Goal: Transaction & Acquisition: Purchase product/service

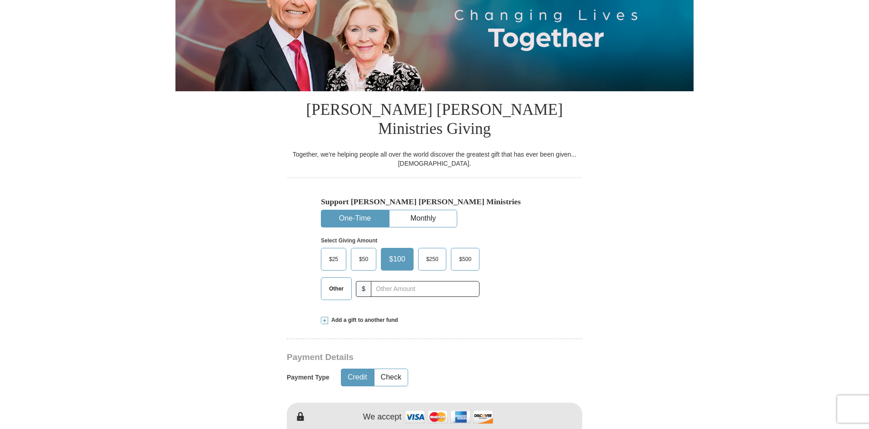
click at [335, 253] on span "$25" at bounding box center [333, 260] width 18 height 14
click at [0, 0] on input "$25" at bounding box center [0, 0] width 0 height 0
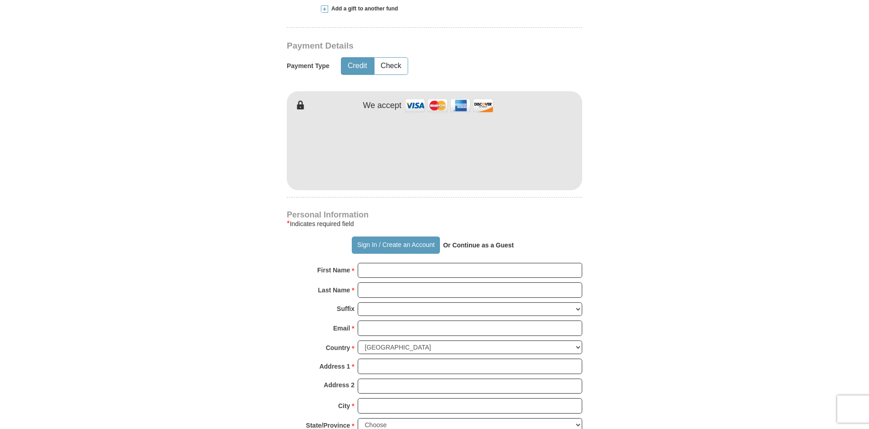
scroll to position [454, 0]
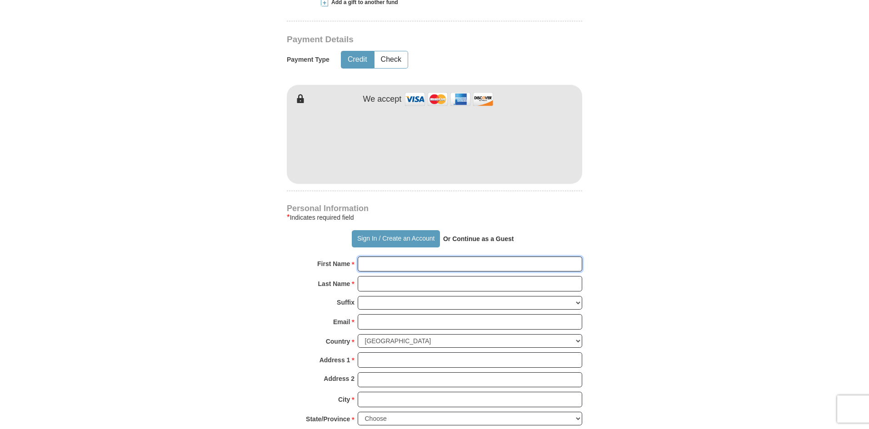
click at [407, 257] on input "First Name *" at bounding box center [470, 264] width 224 height 15
type input "[PERSON_NAME]"
click at [400, 276] on input "Last Name *" at bounding box center [470, 283] width 224 height 15
type input "[PERSON_NAME]"
click at [403, 314] on input "Email *" at bounding box center [470, 321] width 224 height 15
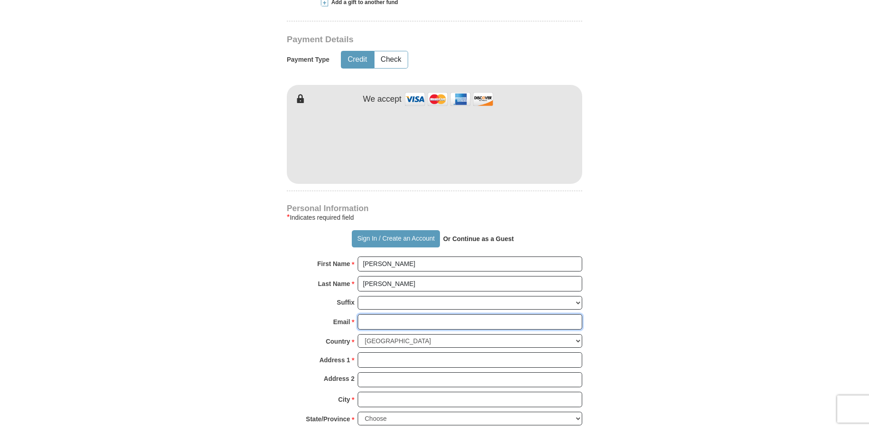
type input "[EMAIL_ADDRESS][DOMAIN_NAME]"
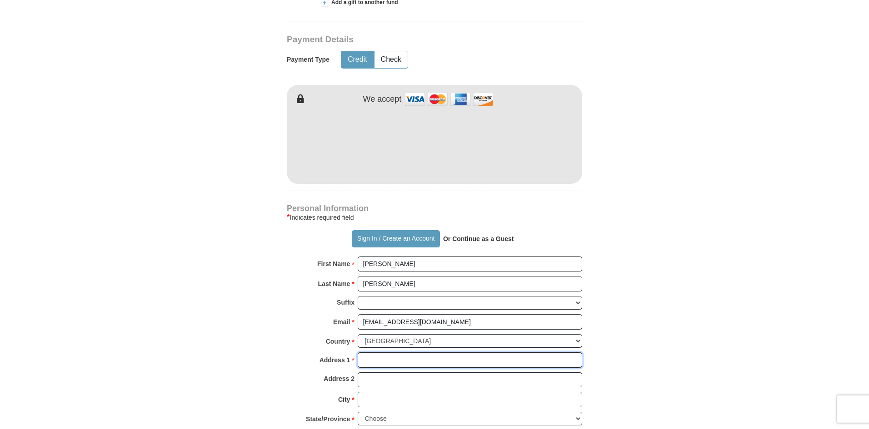
click at [401, 353] on input "Address 1 *" at bounding box center [470, 360] width 224 height 15
type input "[STREET_ADDRESS]"
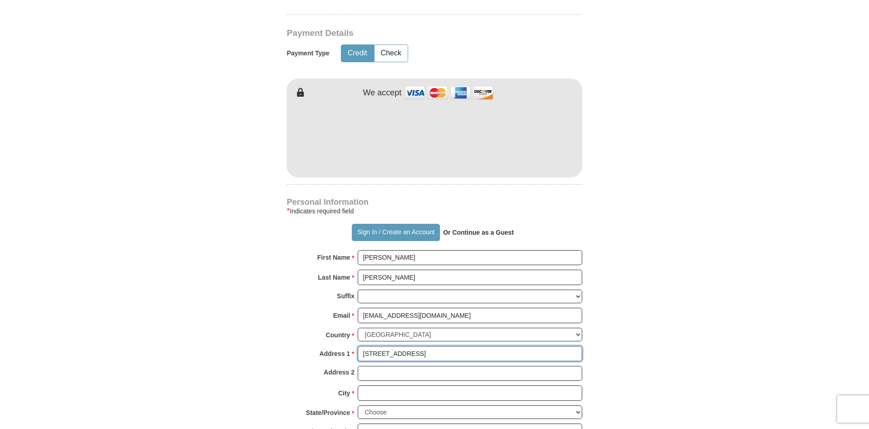
scroll to position [591, 0]
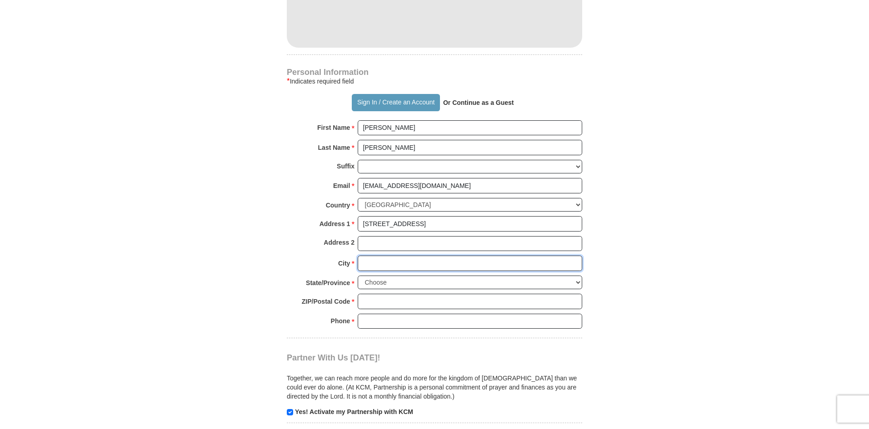
click at [393, 256] on input "City *" at bounding box center [470, 263] width 224 height 15
type input "[PERSON_NAME]"
click at [400, 276] on select "Choose [US_STATE] [US_STATE] [US_STATE] [US_STATE] [US_STATE] Armed Forces Amer…" at bounding box center [470, 283] width 224 height 14
select select "SC"
click at [358, 276] on select "Choose [US_STATE] [US_STATE] [US_STATE] [US_STATE] [US_STATE] Armed Forces Amer…" at bounding box center [470, 283] width 224 height 14
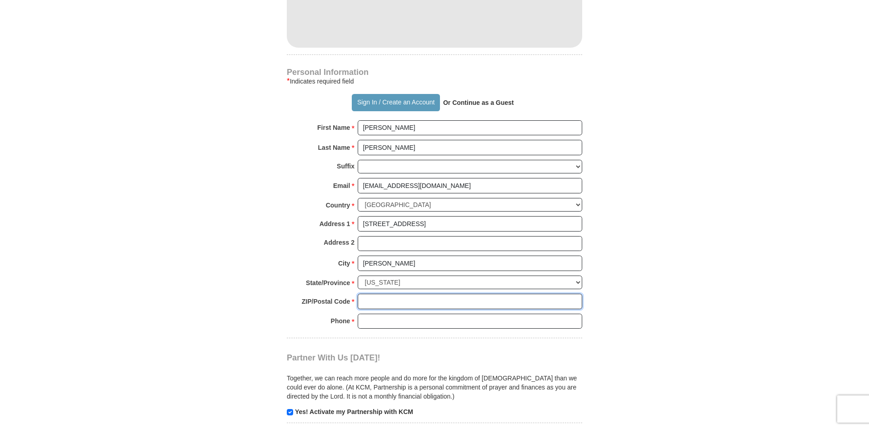
click at [389, 294] on input "ZIP/Postal Code *" at bounding box center [470, 301] width 224 height 15
type input "29369"
drag, startPoint x: 390, startPoint y: 304, endPoint x: 396, endPoint y: 305, distance: 6.1
click at [390, 314] on input "Phone * *" at bounding box center [470, 321] width 224 height 15
type input "[PHONE_NUMBER]"
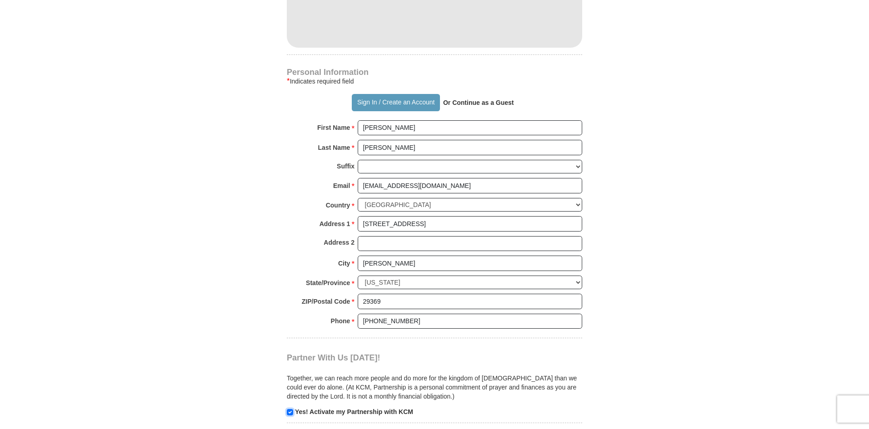
click at [291, 409] on input "checkbox" at bounding box center [290, 412] width 6 height 6
checkbox input "false"
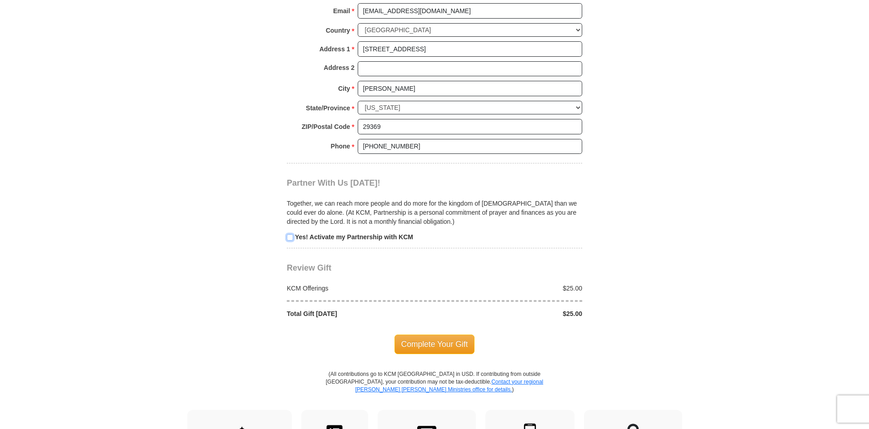
scroll to position [773, 0]
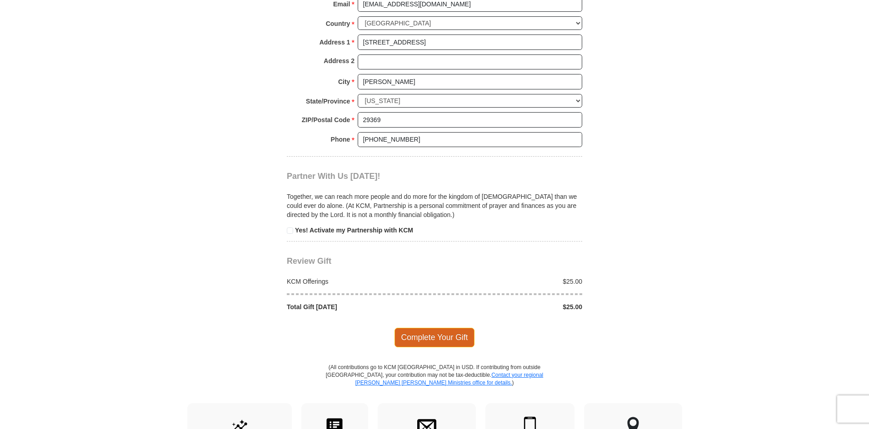
click at [425, 328] on span "Complete Your Gift" at bounding box center [434, 337] width 80 height 19
